Goal: Information Seeking & Learning: Compare options

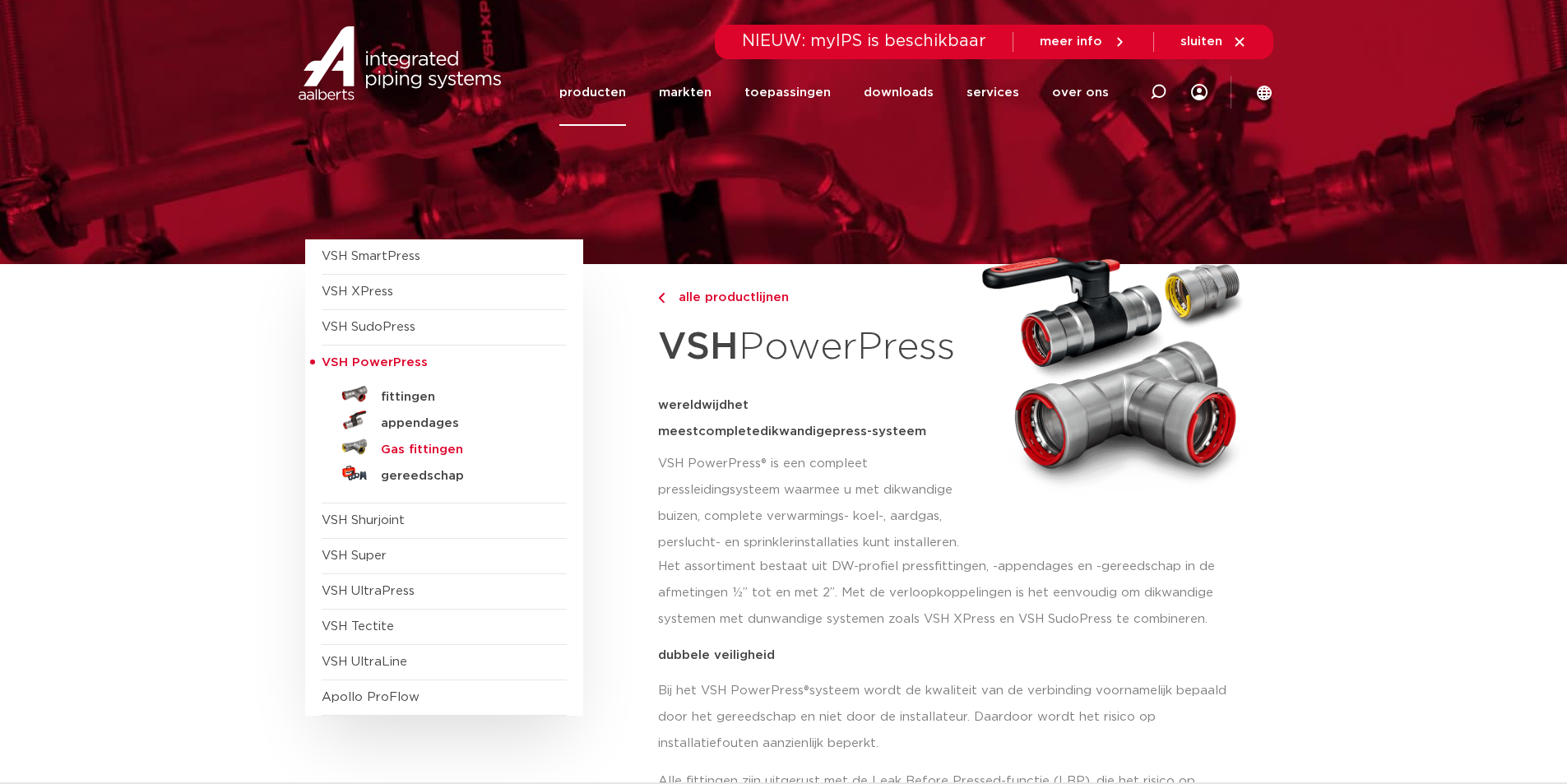
click at [417, 446] on h5 "Gas fittingen" at bounding box center [462, 450] width 163 height 15
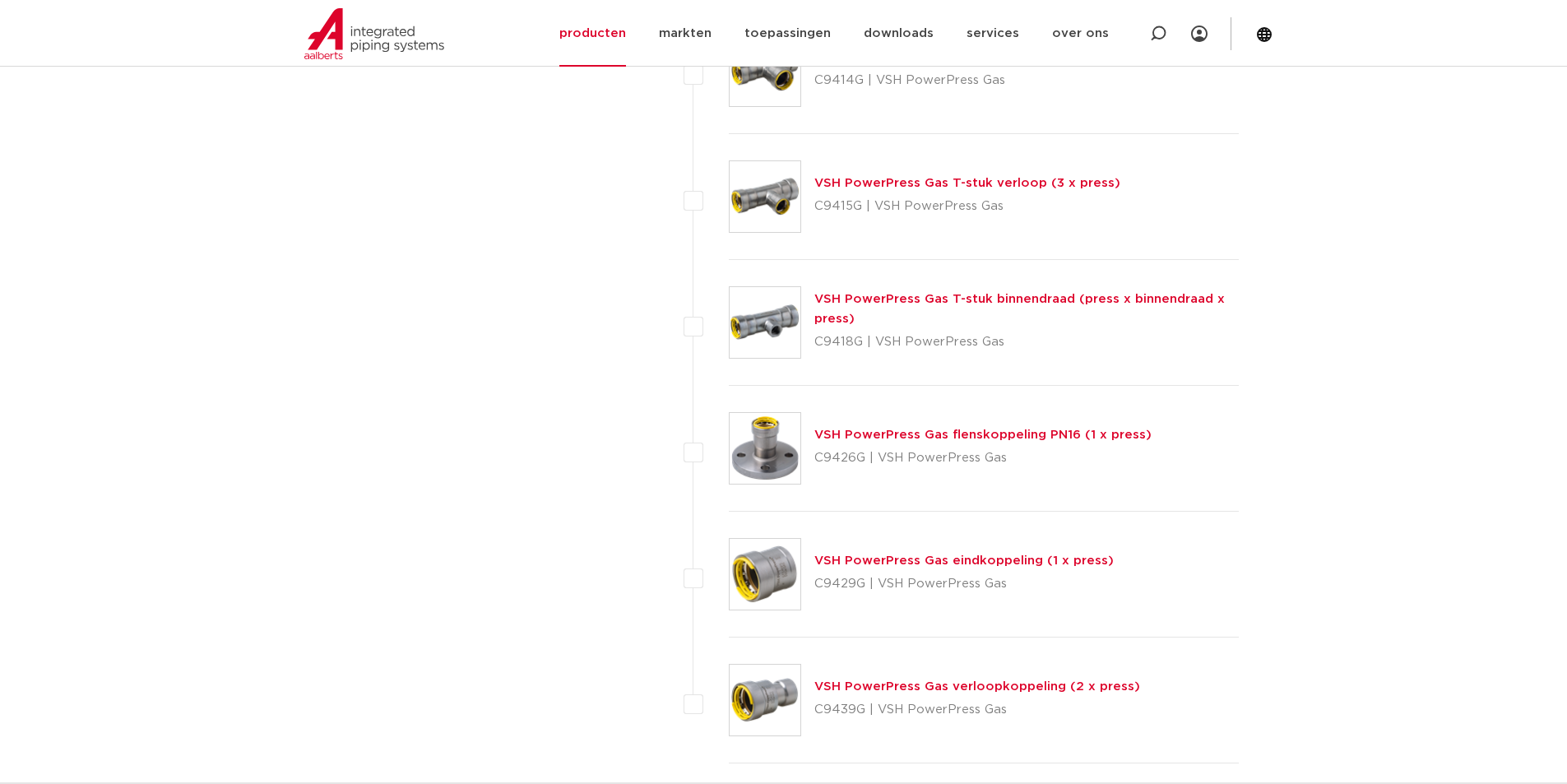
click at [871, 433] on link "VSH PowerPress Gas flenskoppeling PN16 (1 x press)" at bounding box center [983, 434] width 337 height 13
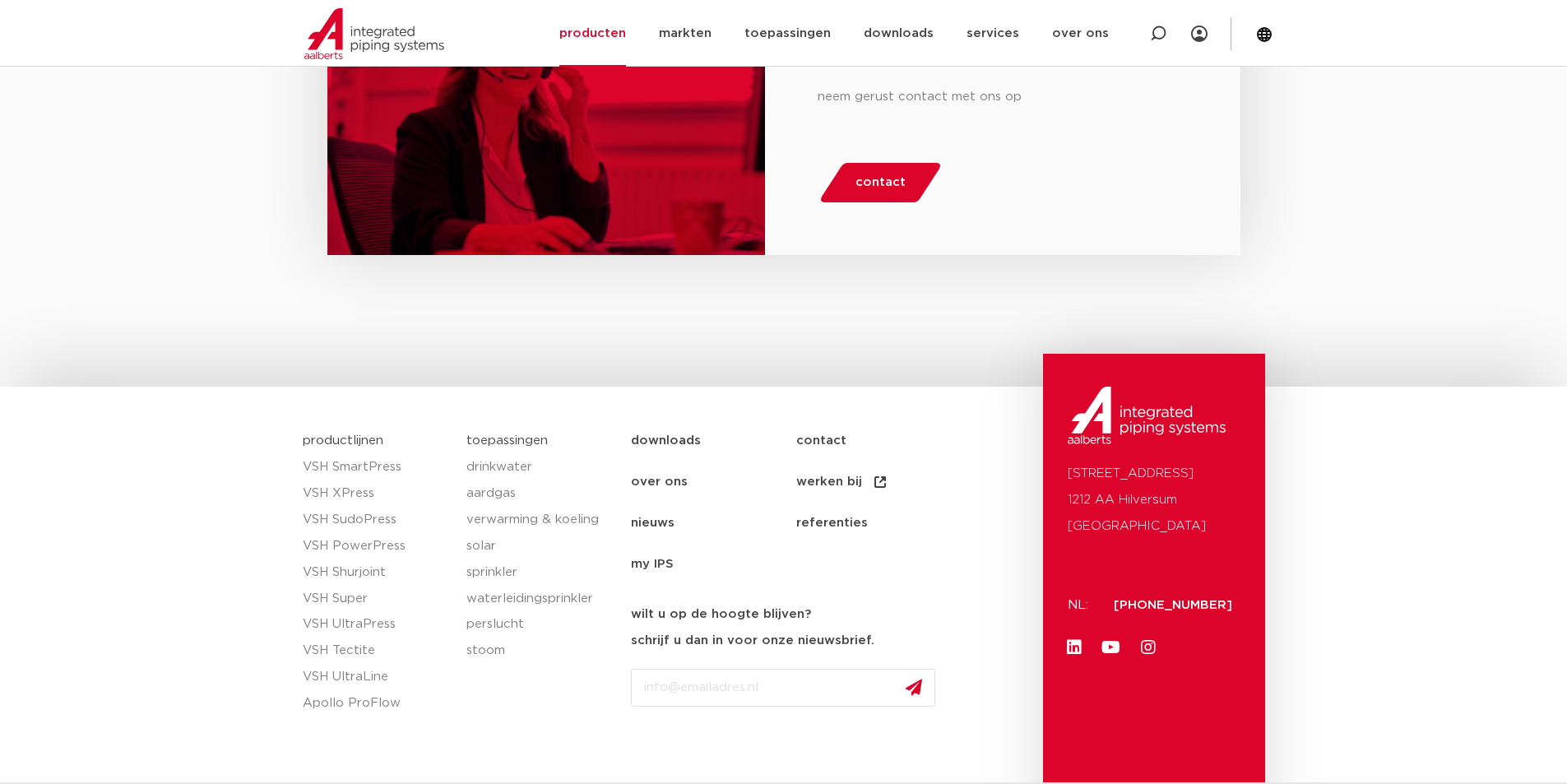
scroll to position [1624, 0]
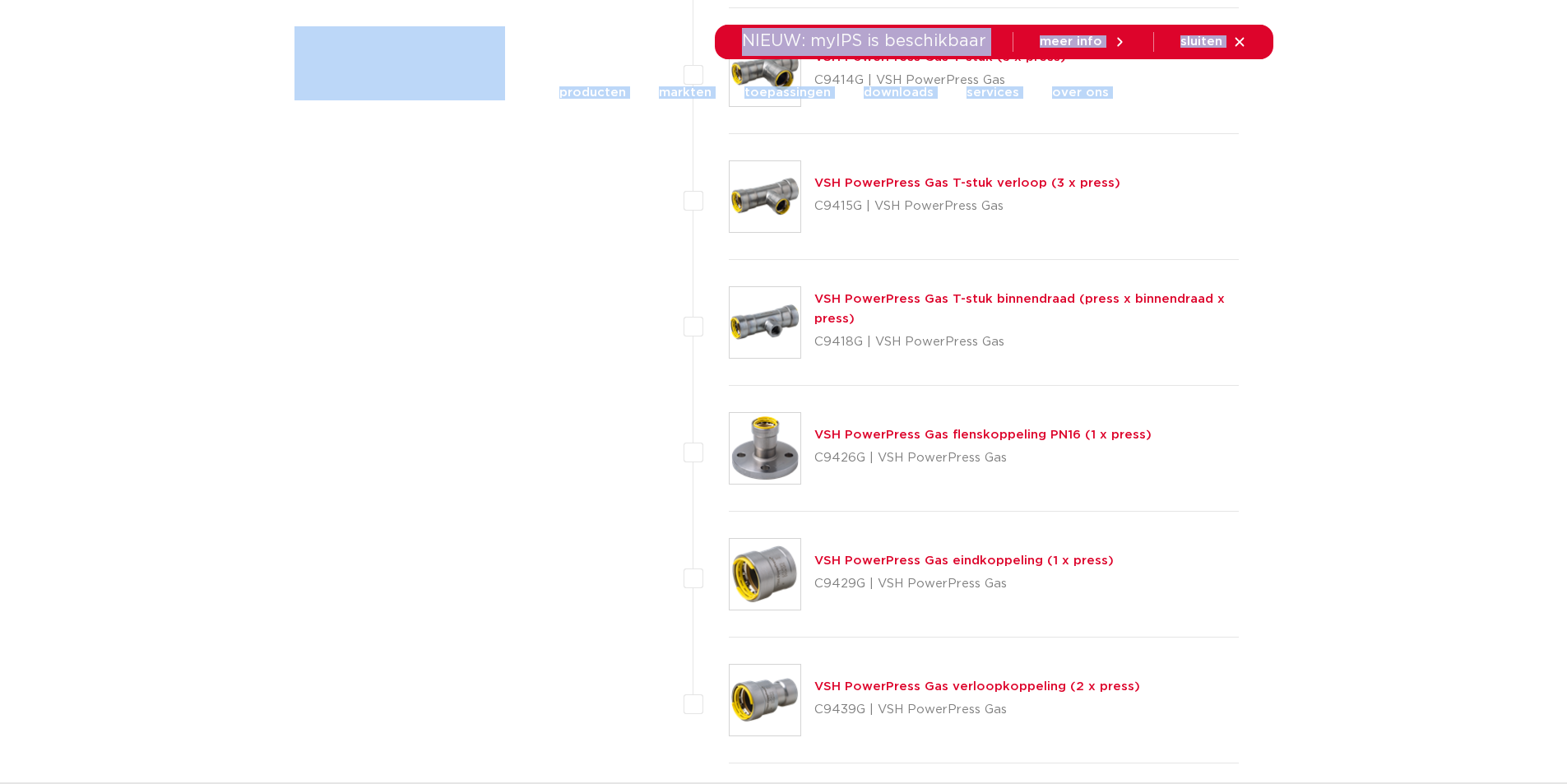
drag, startPoint x: 0, startPoint y: 12, endPoint x: 226, endPoint y: 142, distance: 260.7
click at [188, 137] on body "Zoeken NIEUW: myIPS is beschikbaar meer info sluiten producten markten toepassi…" at bounding box center [784, 140] width 1567 height 3241
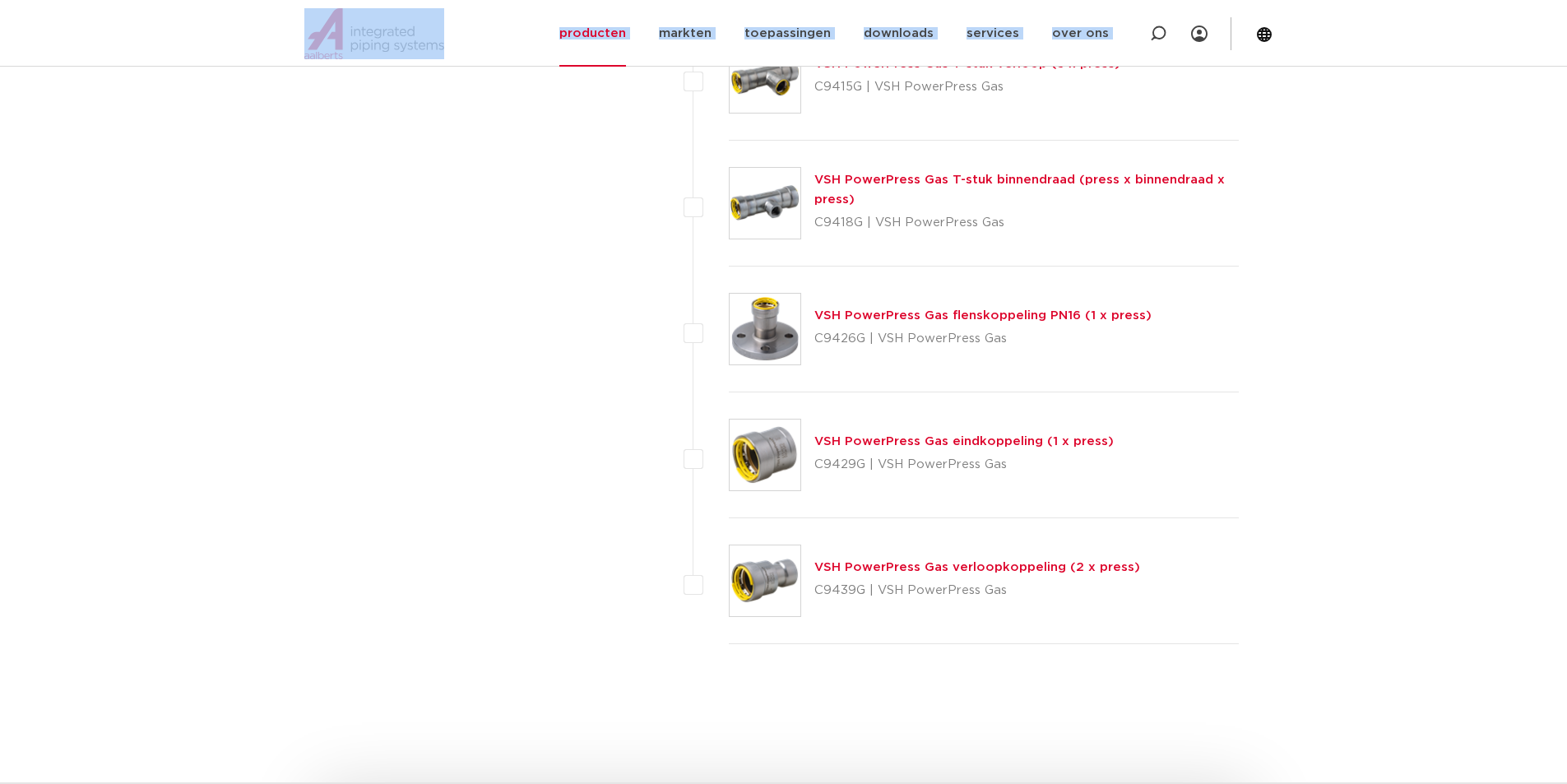
scroll to position [1562, 0]
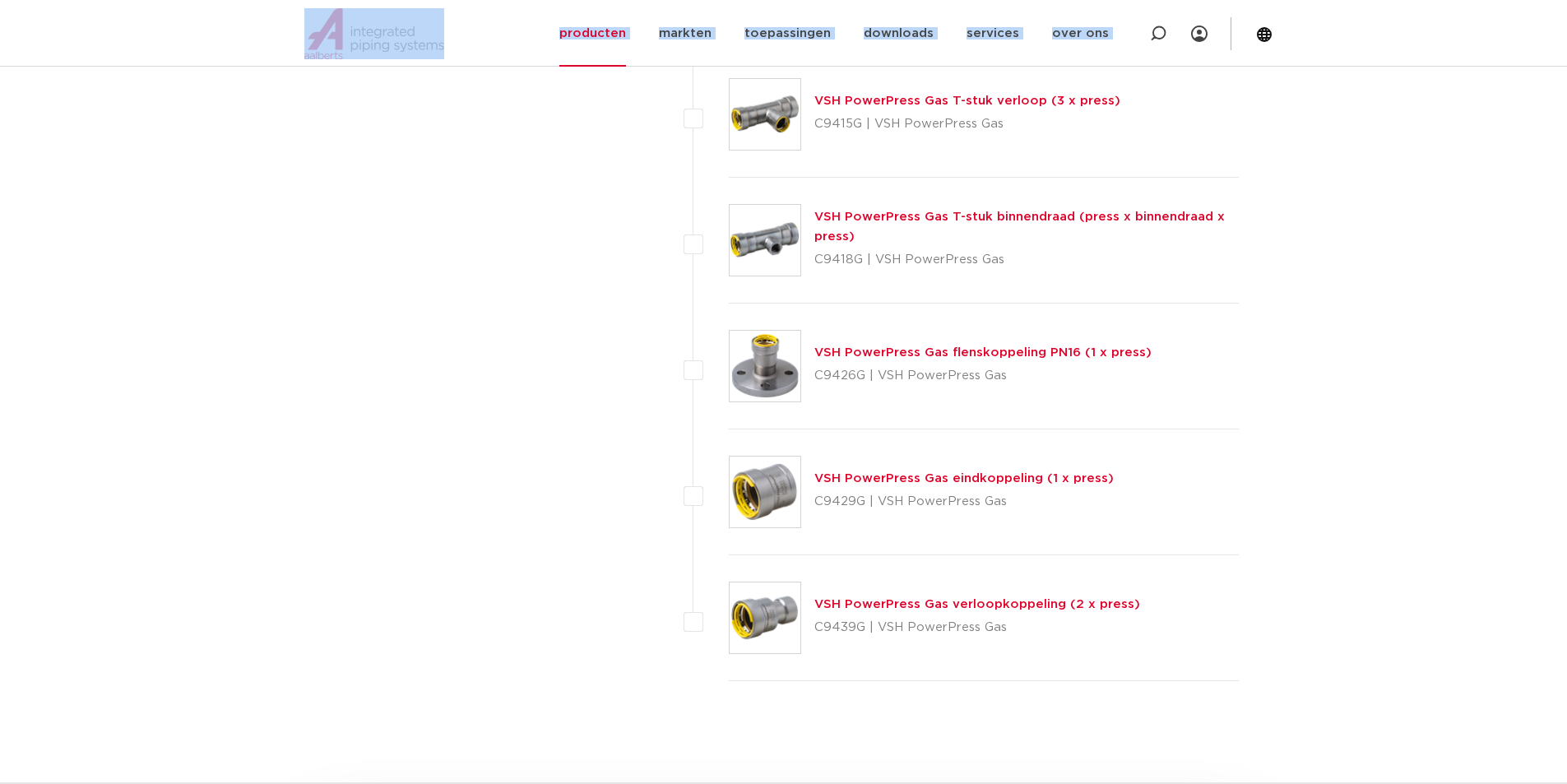
click at [929, 351] on link "VSH PowerPress Gas flenskoppeling PN16 (1 x press)" at bounding box center [983, 352] width 337 height 13
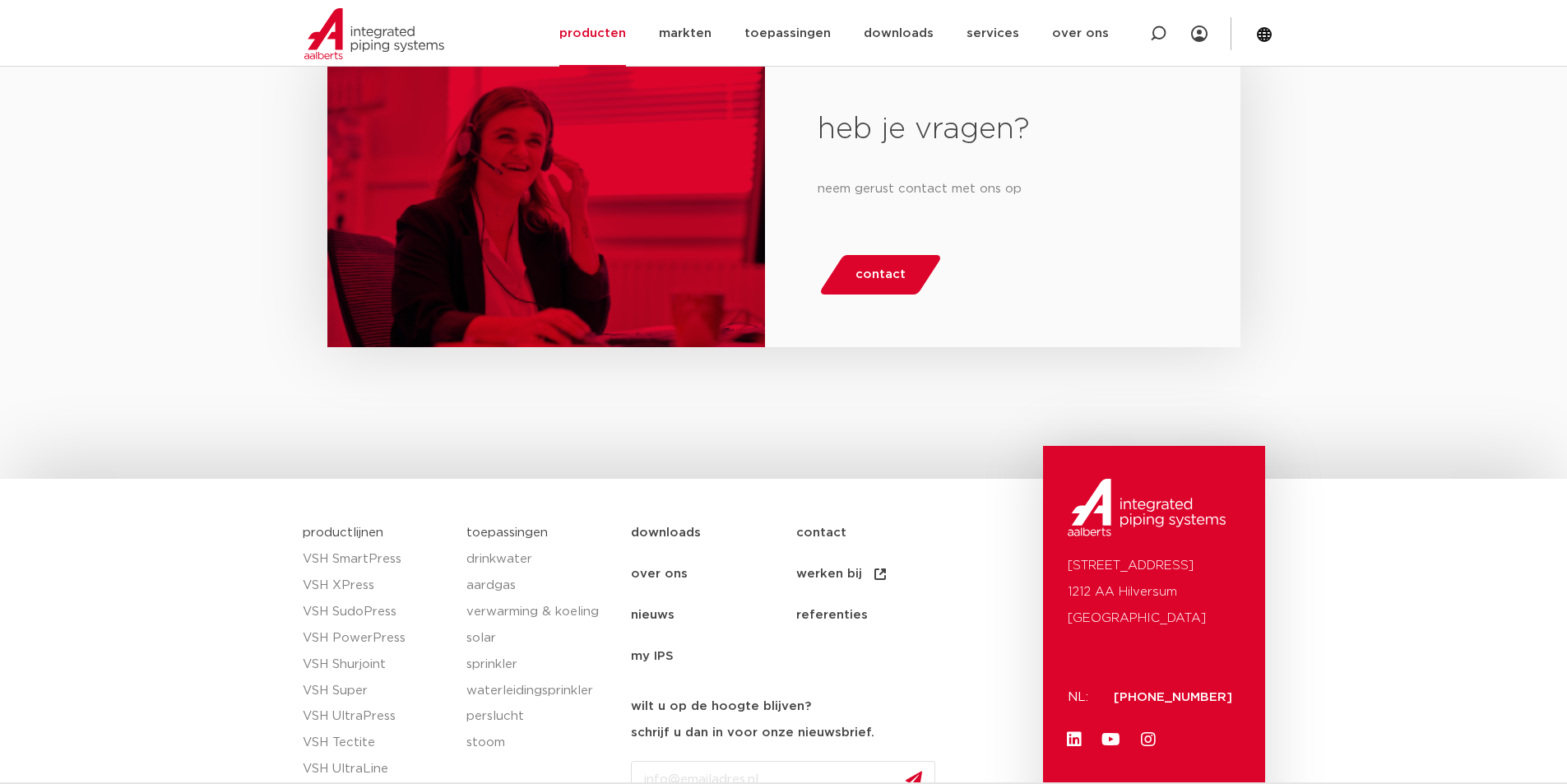
scroll to position [1480, 0]
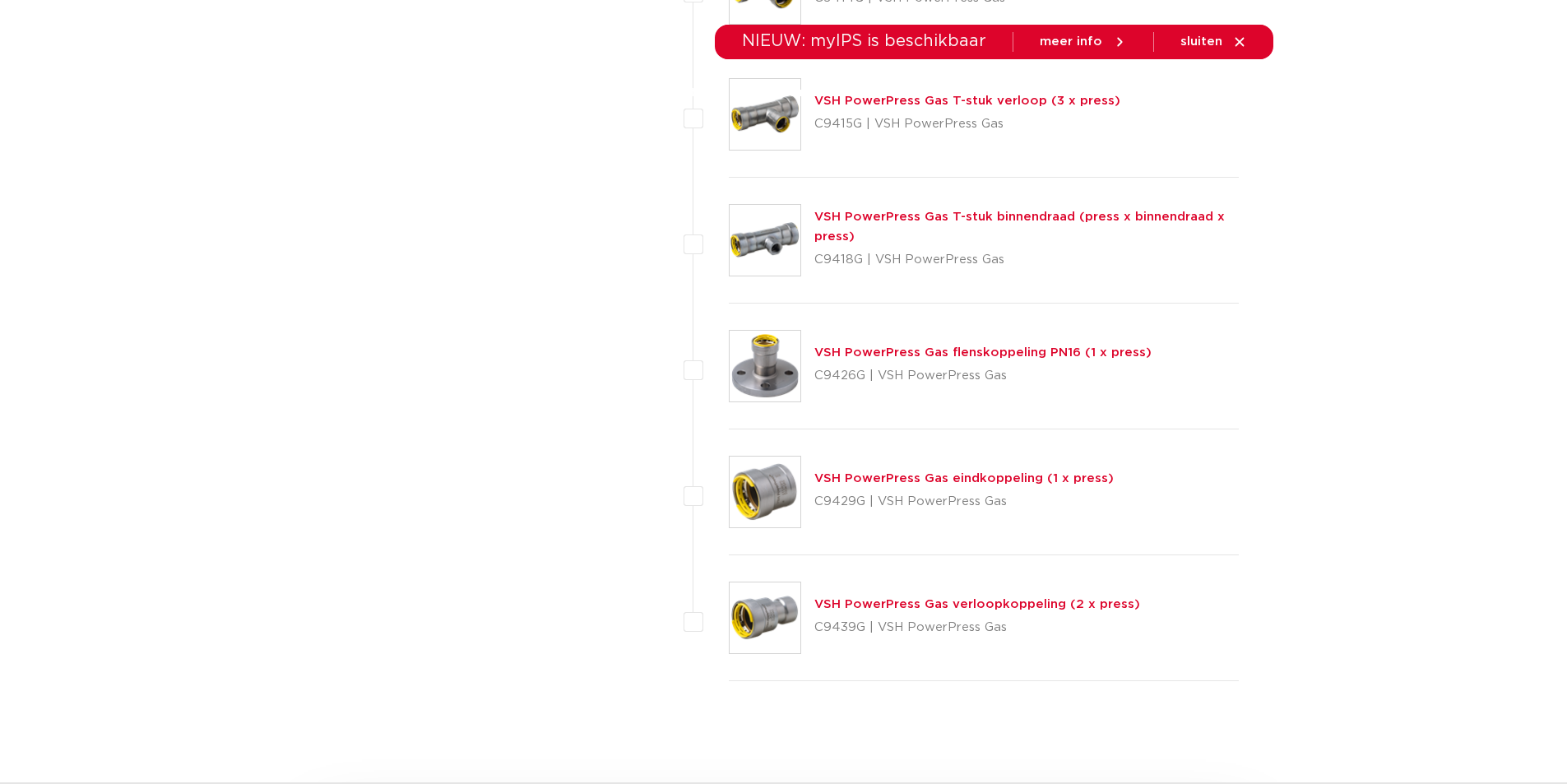
click at [837, 474] on link "VSH PowerPress Gas eindkoppeling (1 x press)" at bounding box center [964, 478] width 299 height 13
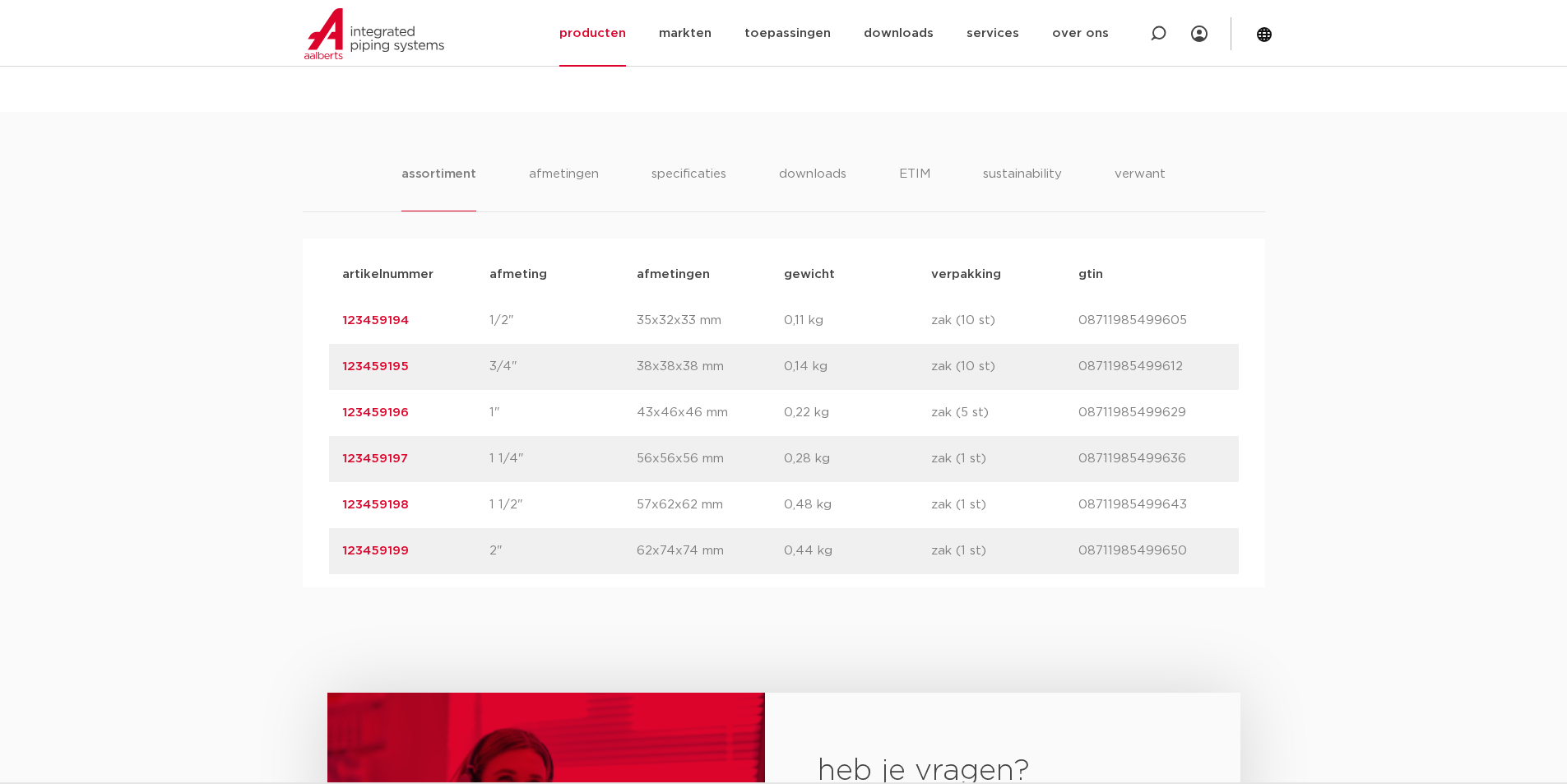
scroll to position [822, 0]
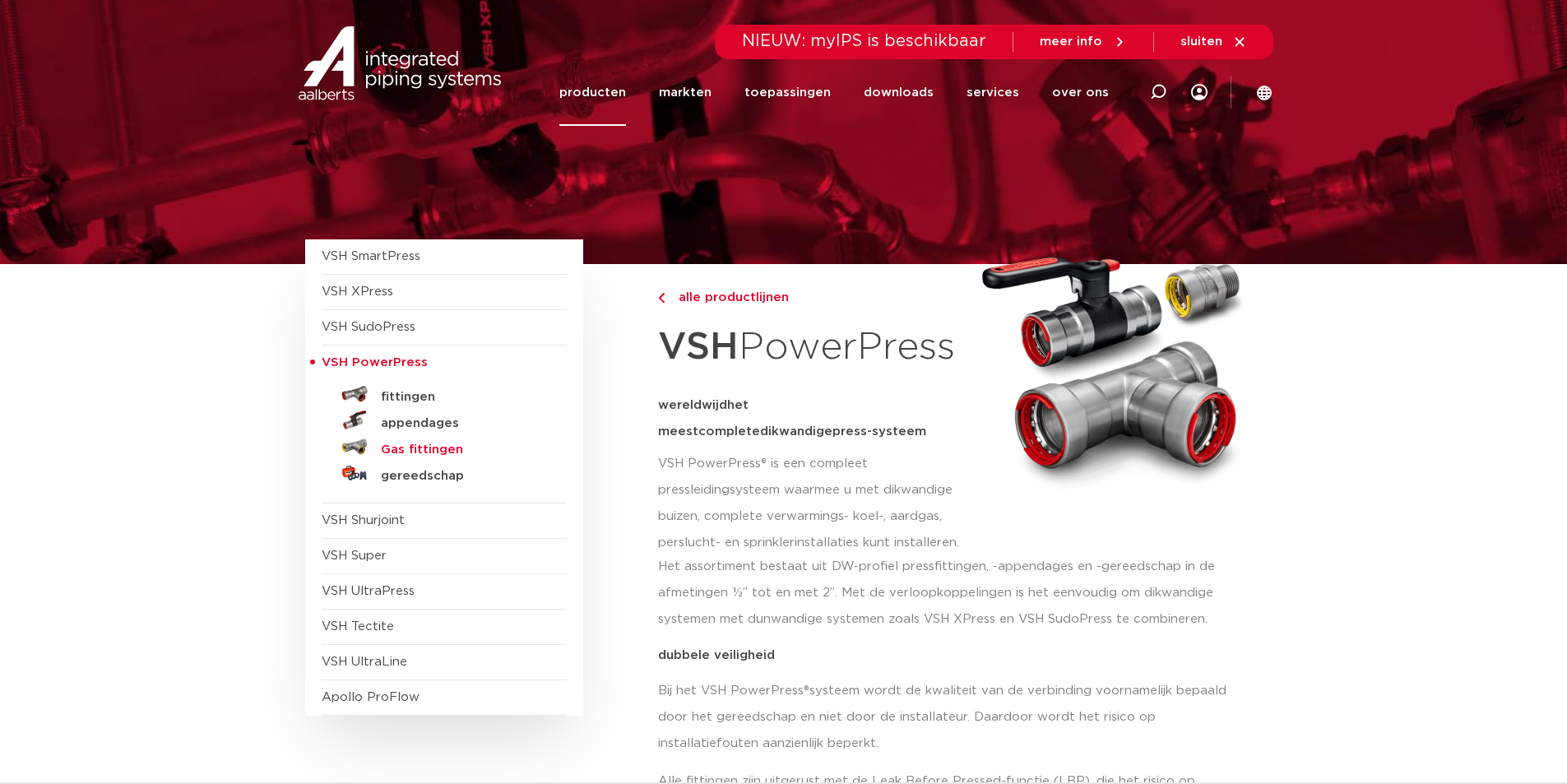
click at [411, 448] on h5 "Gas fittingen" at bounding box center [462, 450] width 163 height 15
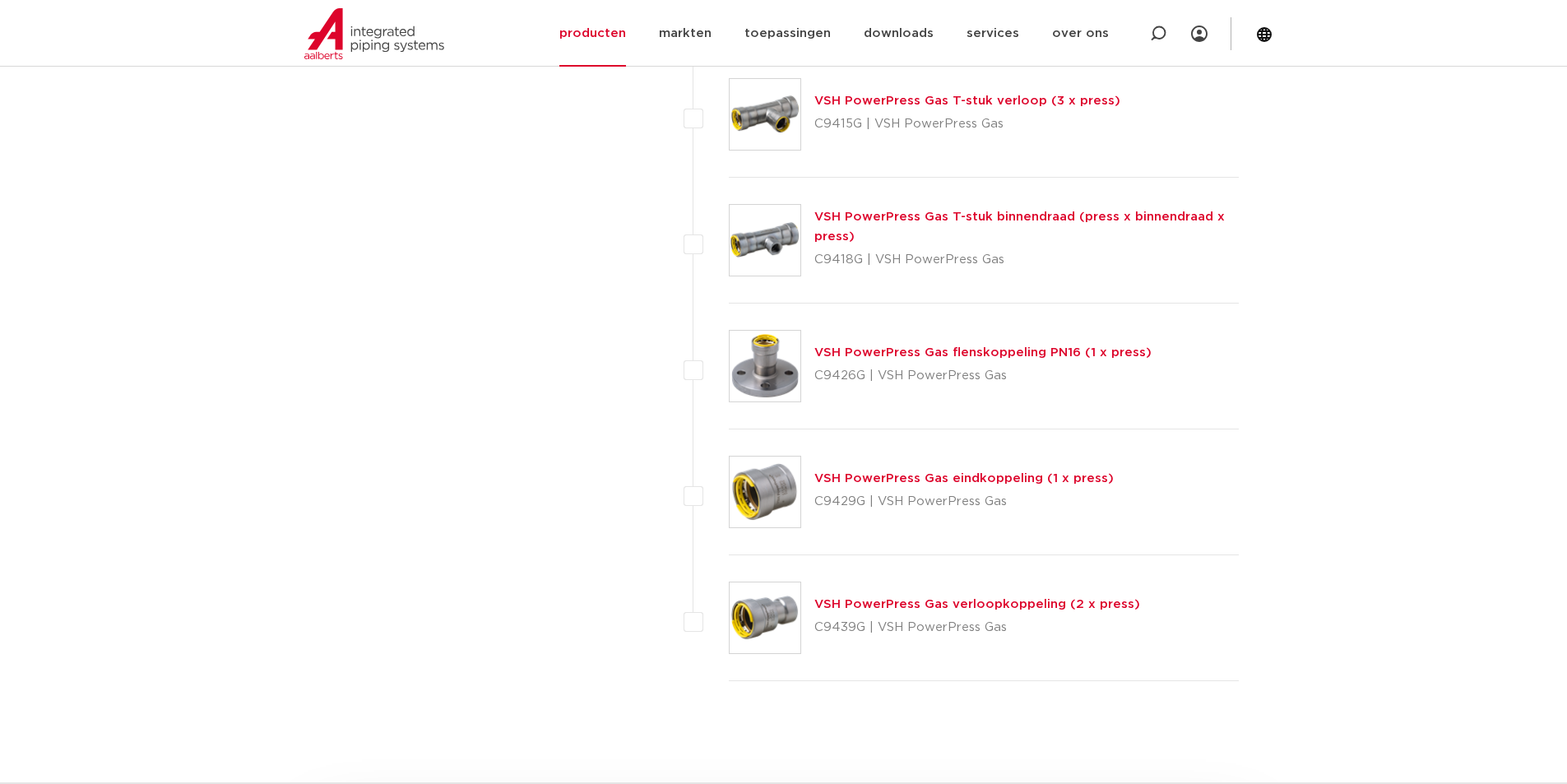
click at [905, 98] on link "VSH PowerPress Gas T-stuk verloop (3 x press)" at bounding box center [967, 100] width 306 height 13
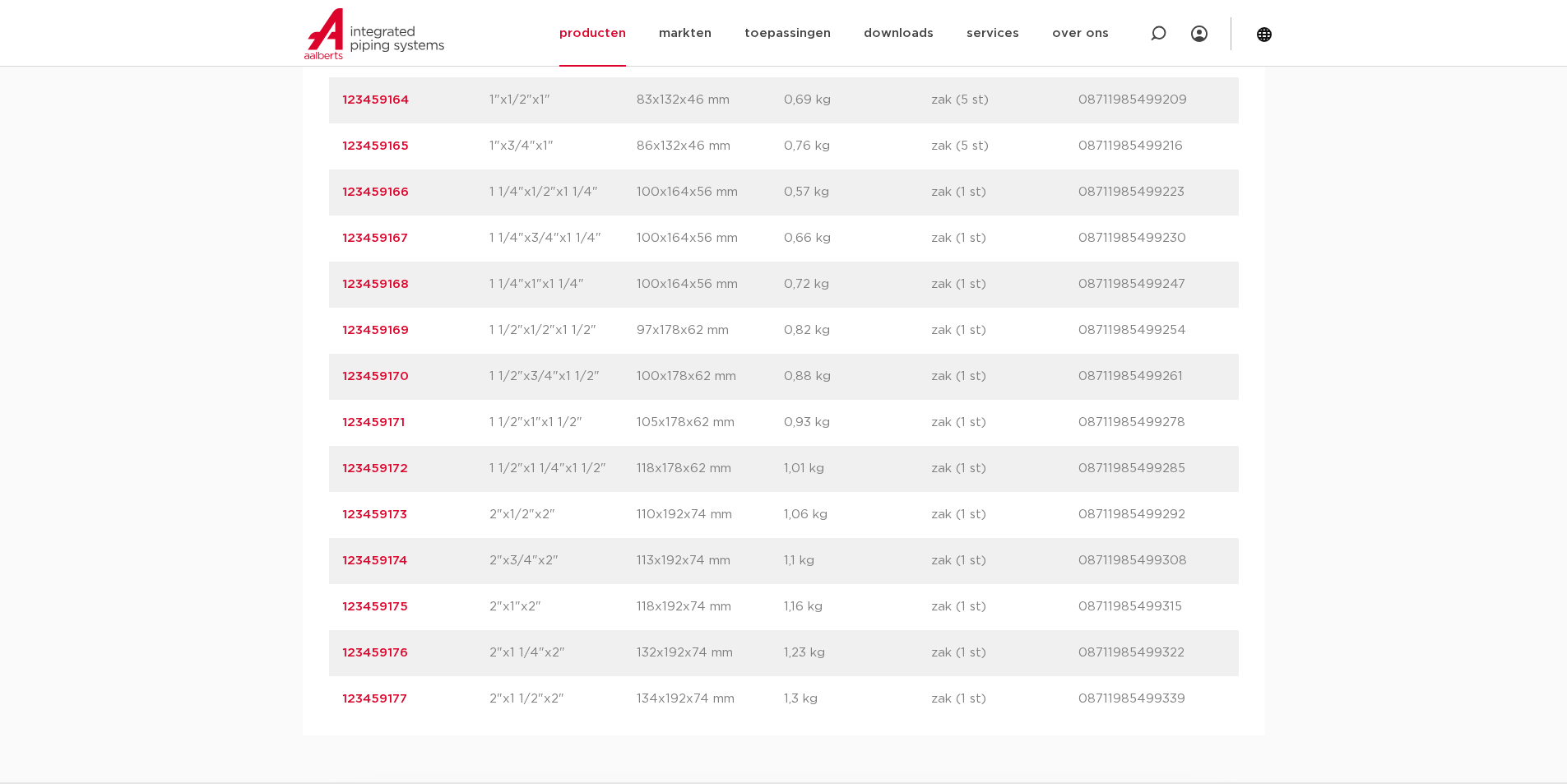
scroll to position [1316, 0]
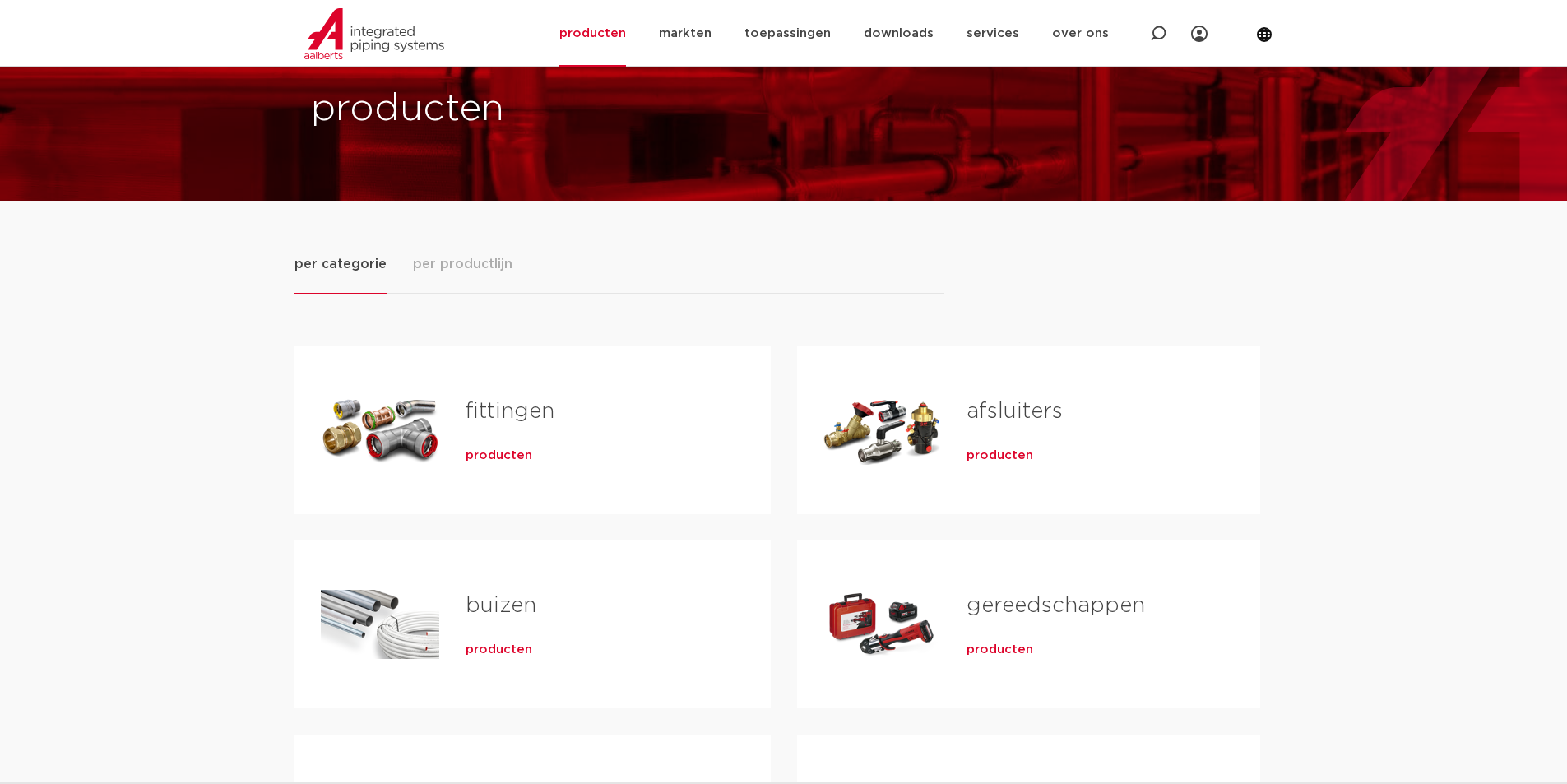
scroll to position [83, 0]
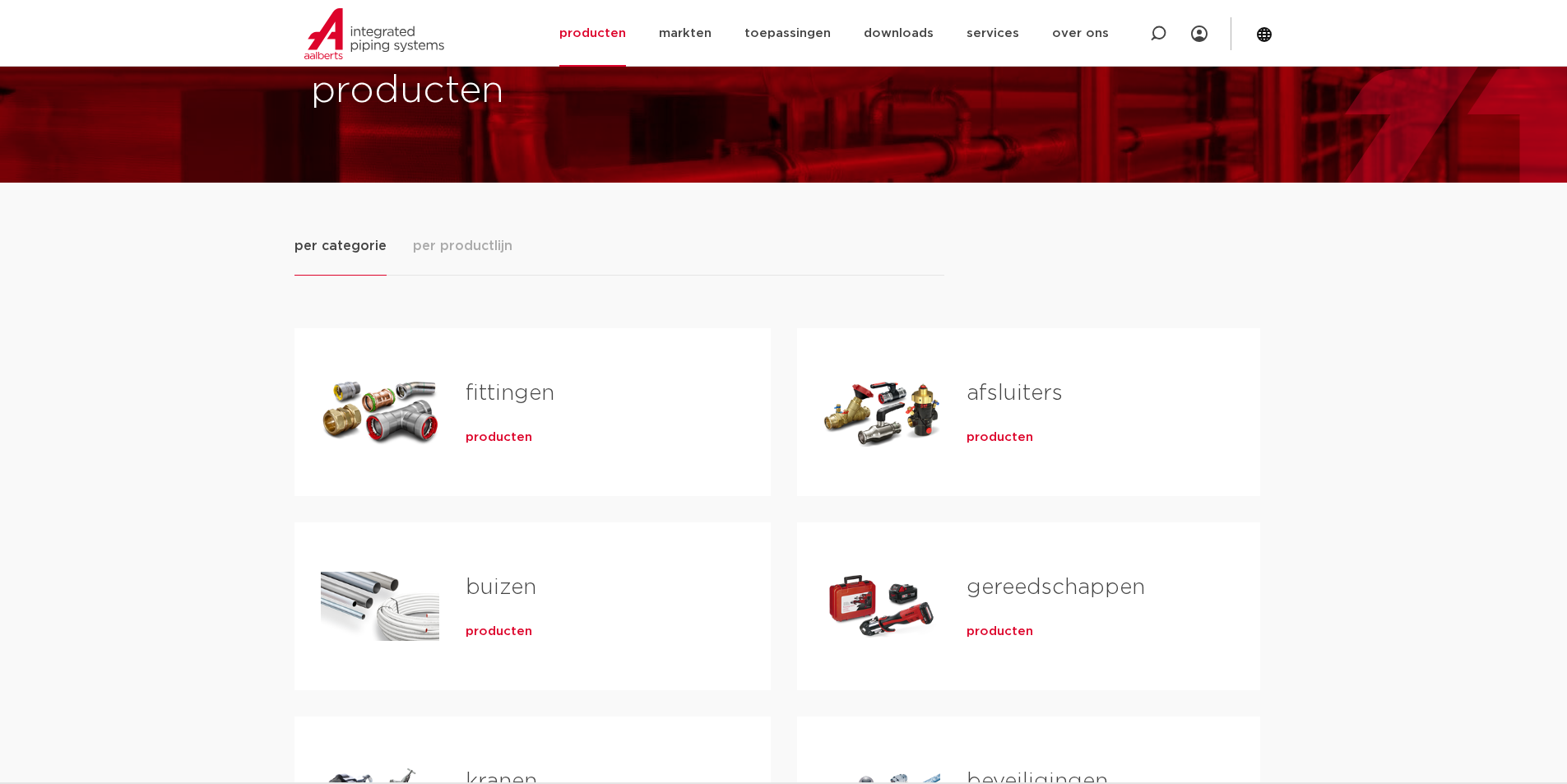
click at [486, 440] on span "producten" at bounding box center [498, 438] width 67 height 17
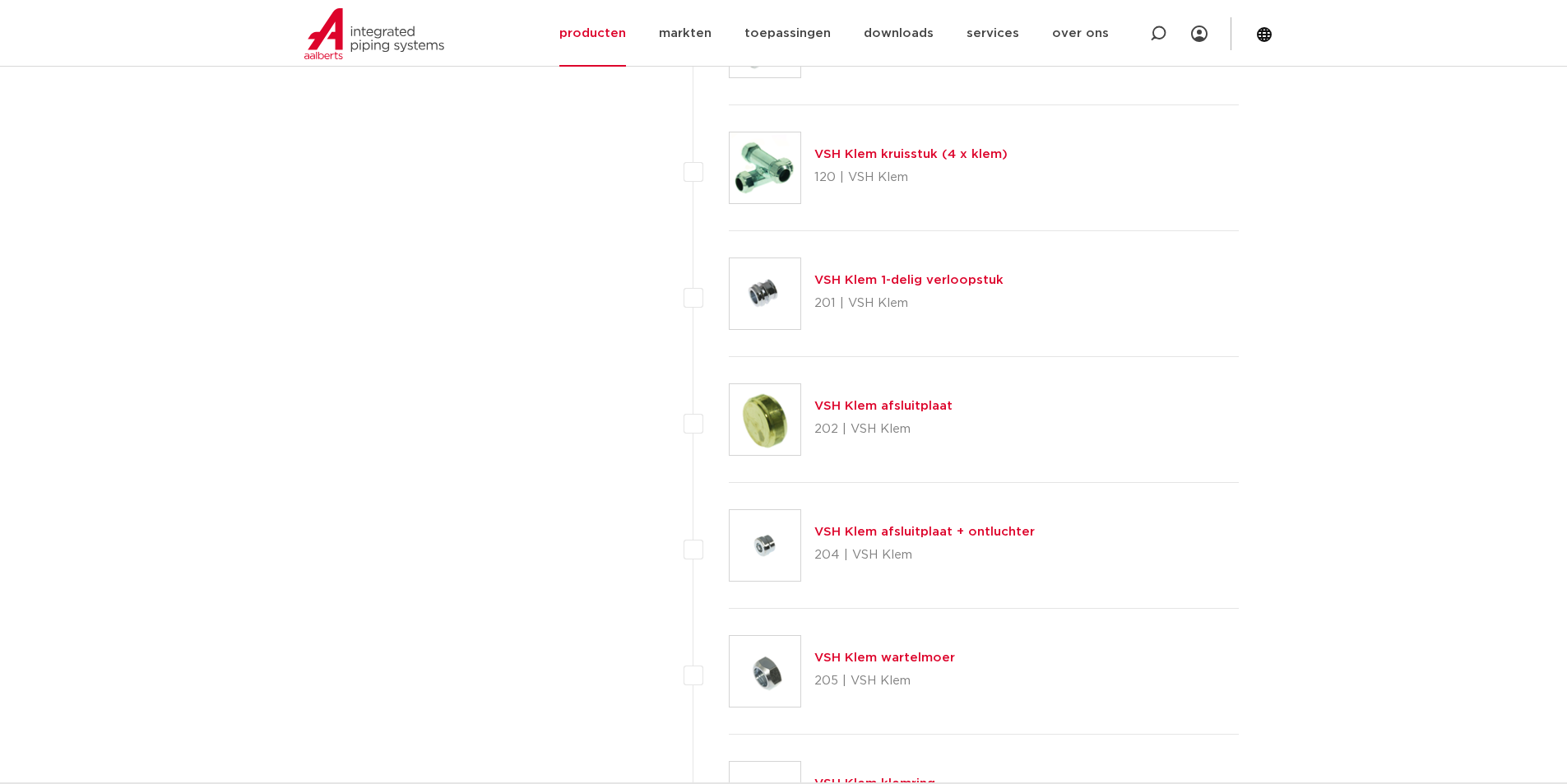
scroll to position [2796, 0]
